Goal: Check status: Check status

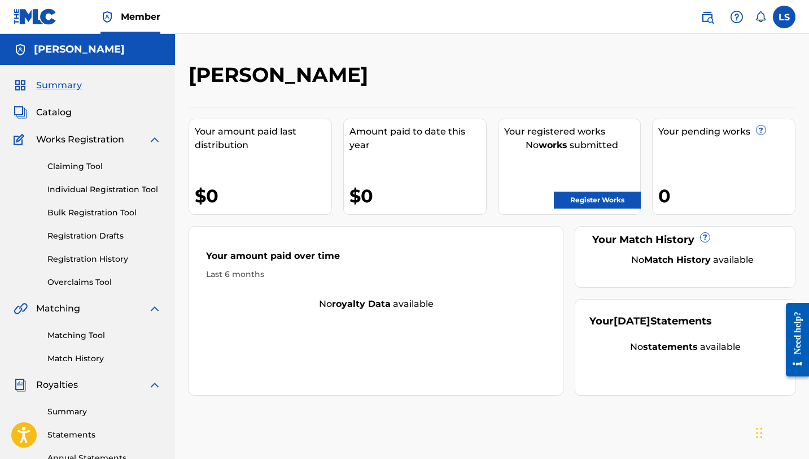
click at [73, 257] on link "Registration History" at bounding box center [104, 259] width 114 height 12
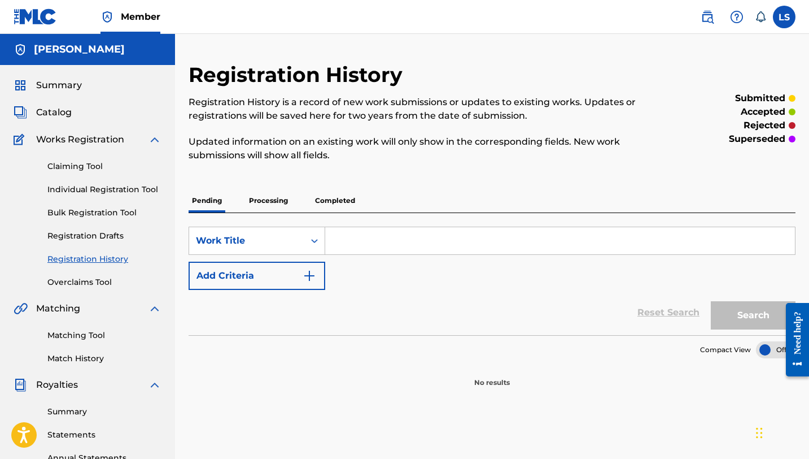
click at [263, 197] on p "Processing" at bounding box center [269, 201] width 46 height 24
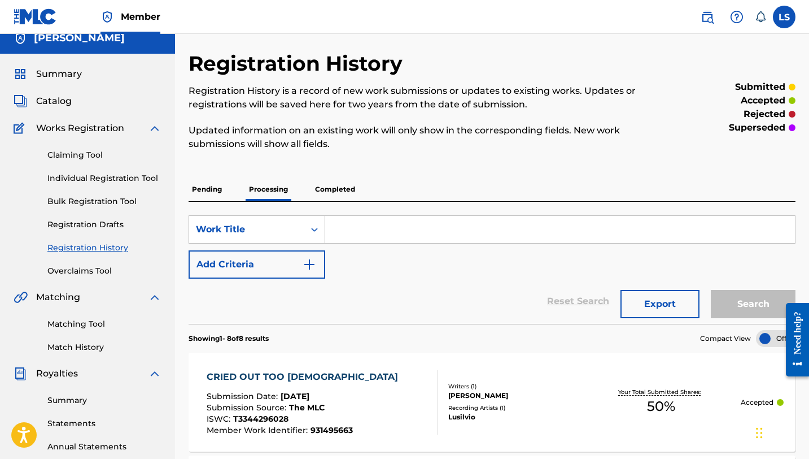
click at [329, 196] on p "Completed" at bounding box center [335, 189] width 47 height 24
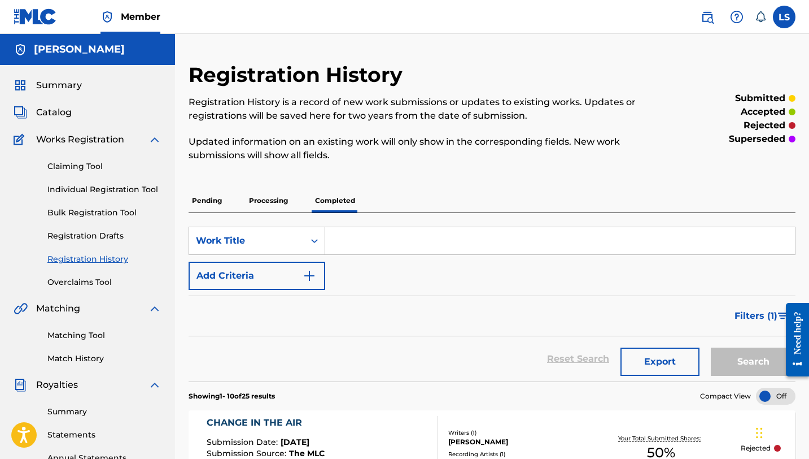
click at [272, 199] on p "Processing" at bounding box center [269, 201] width 46 height 24
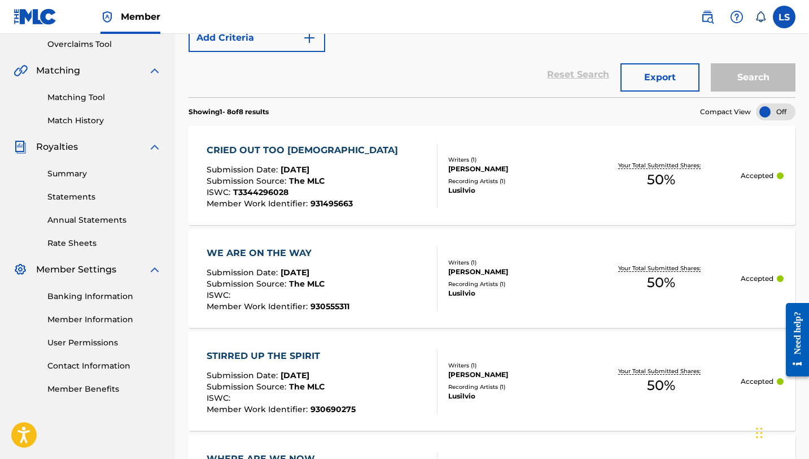
scroll to position [240, 0]
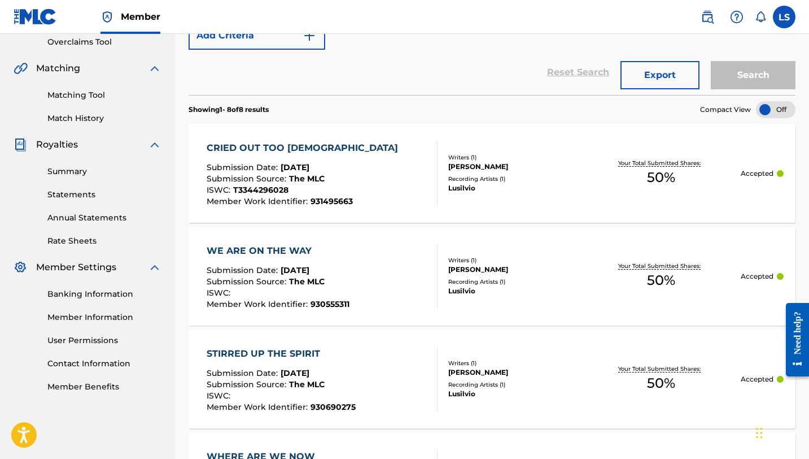
click at [249, 150] on div "CRIED OUT TOO GOD" at bounding box center [305, 148] width 197 height 14
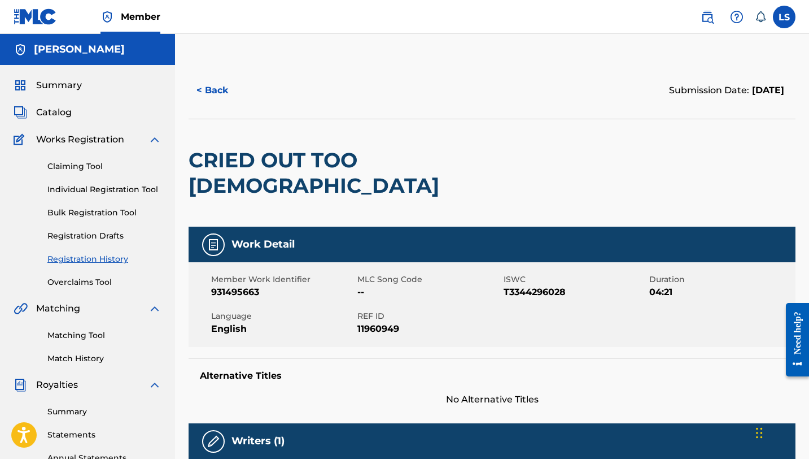
click at [211, 86] on button "< Back" at bounding box center [223, 90] width 68 height 28
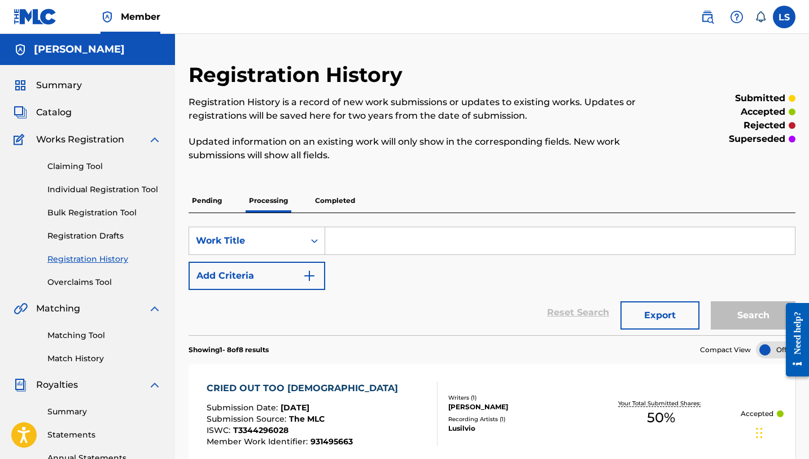
scroll to position [2, 0]
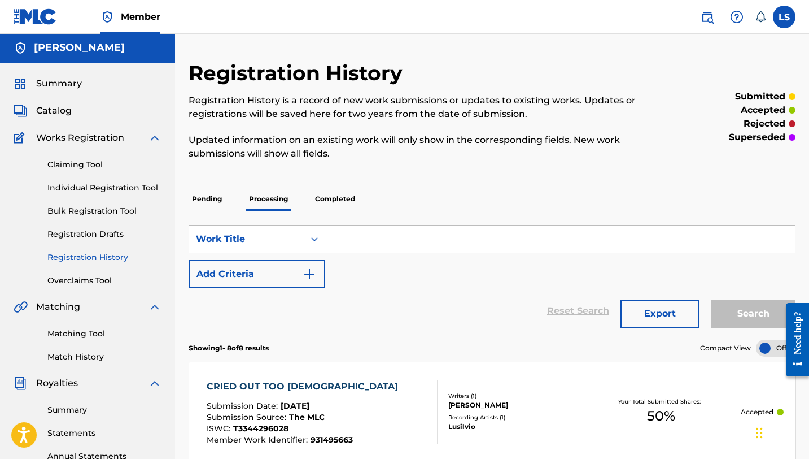
click at [339, 194] on p "Completed" at bounding box center [335, 199] width 47 height 24
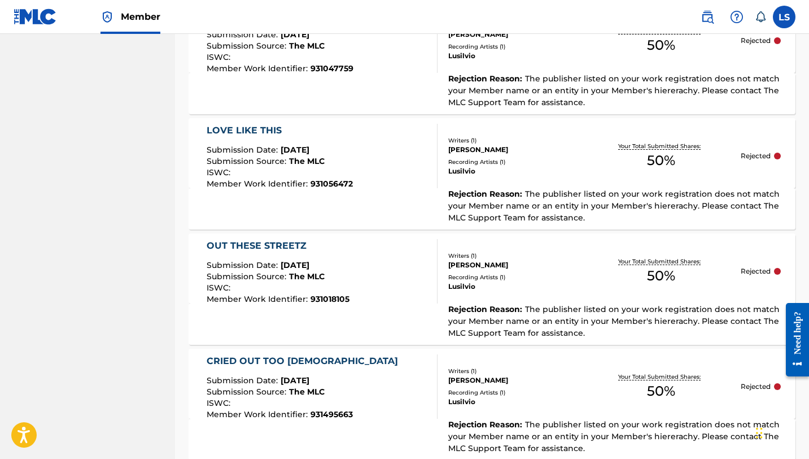
scroll to position [1230, 0]
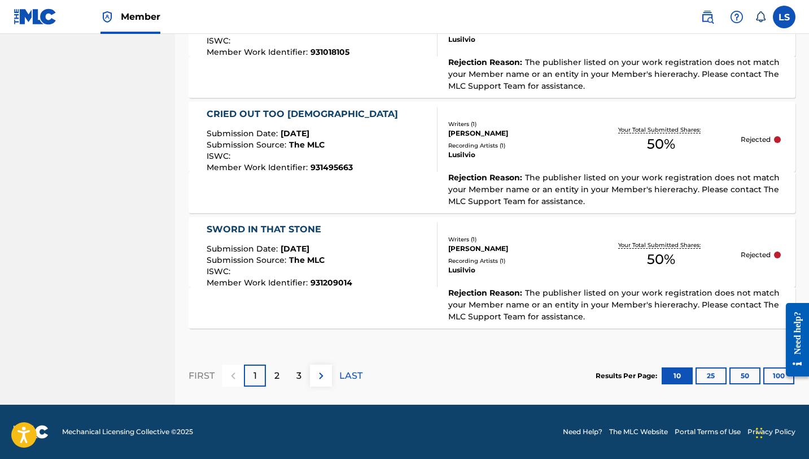
click at [778, 372] on div at bounding box center [794, 339] width 32 height 91
click at [767, 375] on button "100" at bounding box center [779, 375] width 31 height 17
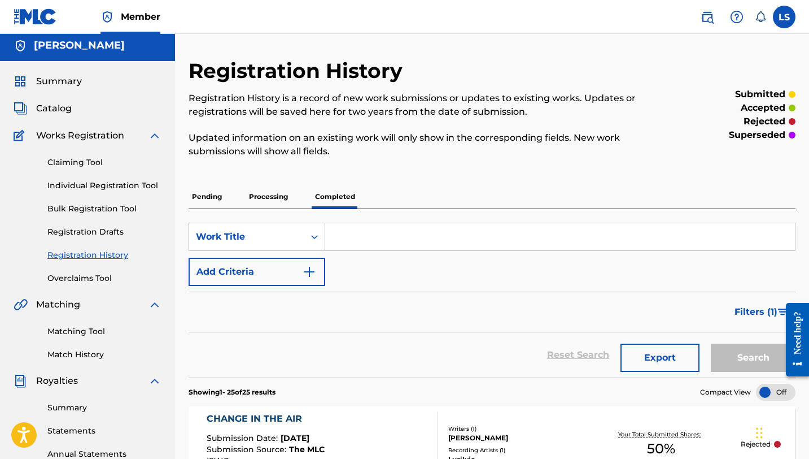
scroll to position [9, 0]
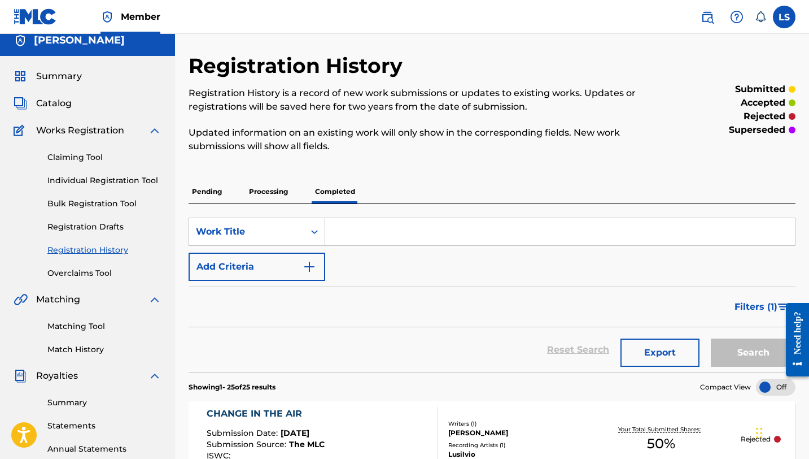
click at [206, 190] on p "Pending" at bounding box center [207, 192] width 37 height 24
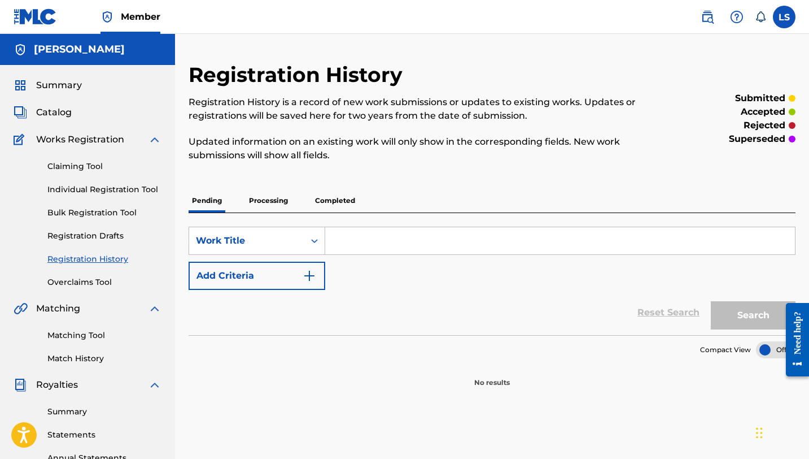
click at [276, 197] on p "Processing" at bounding box center [269, 201] width 46 height 24
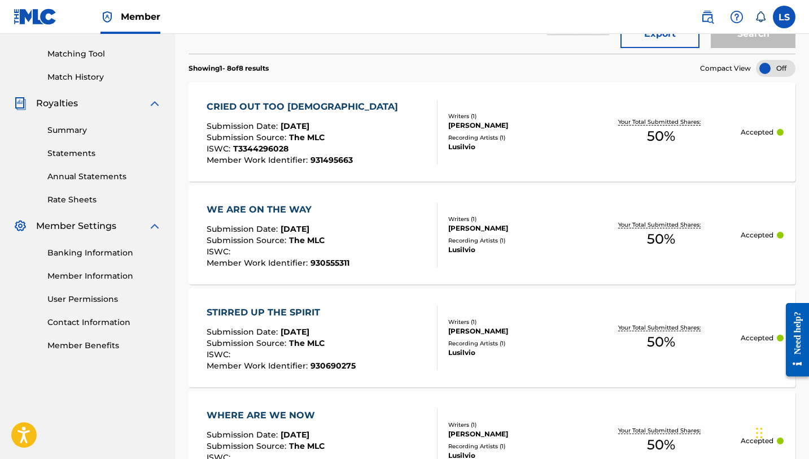
scroll to position [282, 0]
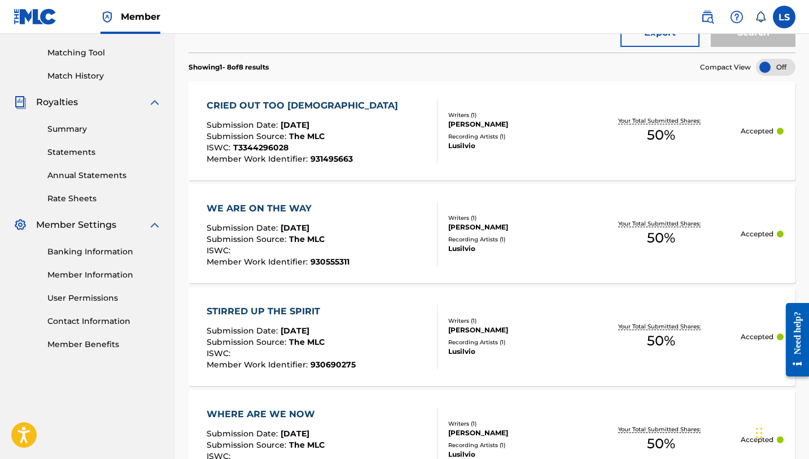
click at [778, 128] on div at bounding box center [780, 131] width 7 height 7
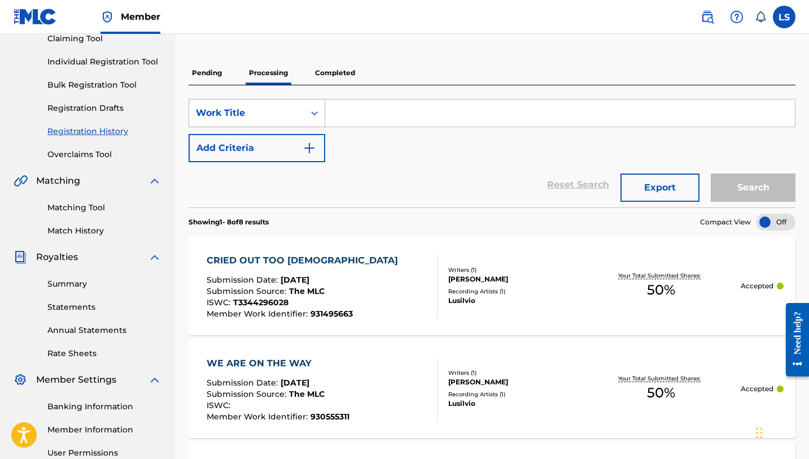
scroll to position [133, 0]
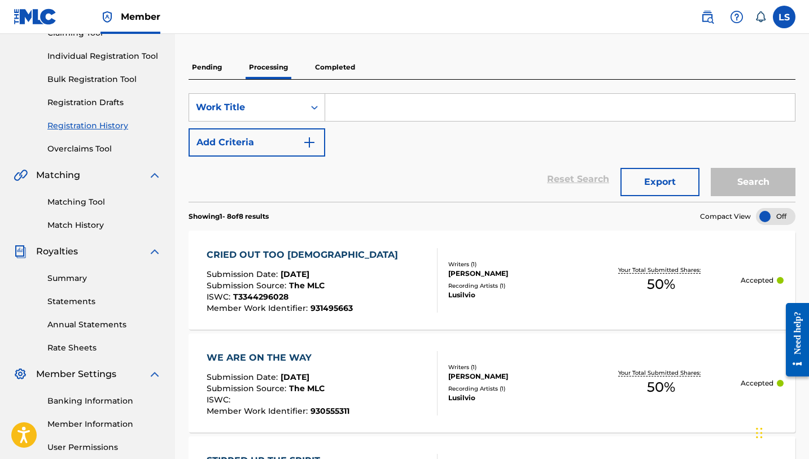
click at [329, 71] on p "Completed" at bounding box center [335, 67] width 47 height 24
